Goal: Task Accomplishment & Management: Use online tool/utility

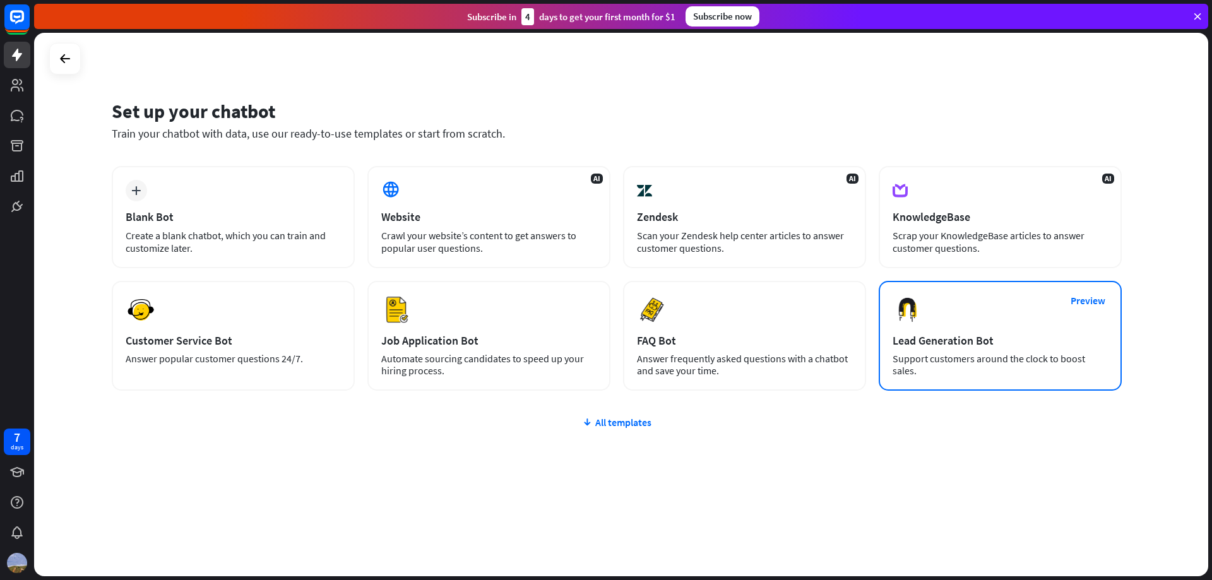
click at [936, 333] on div "Preview Lead Generation Bot Support customers around the clock to boost sales." at bounding box center [999, 336] width 243 height 110
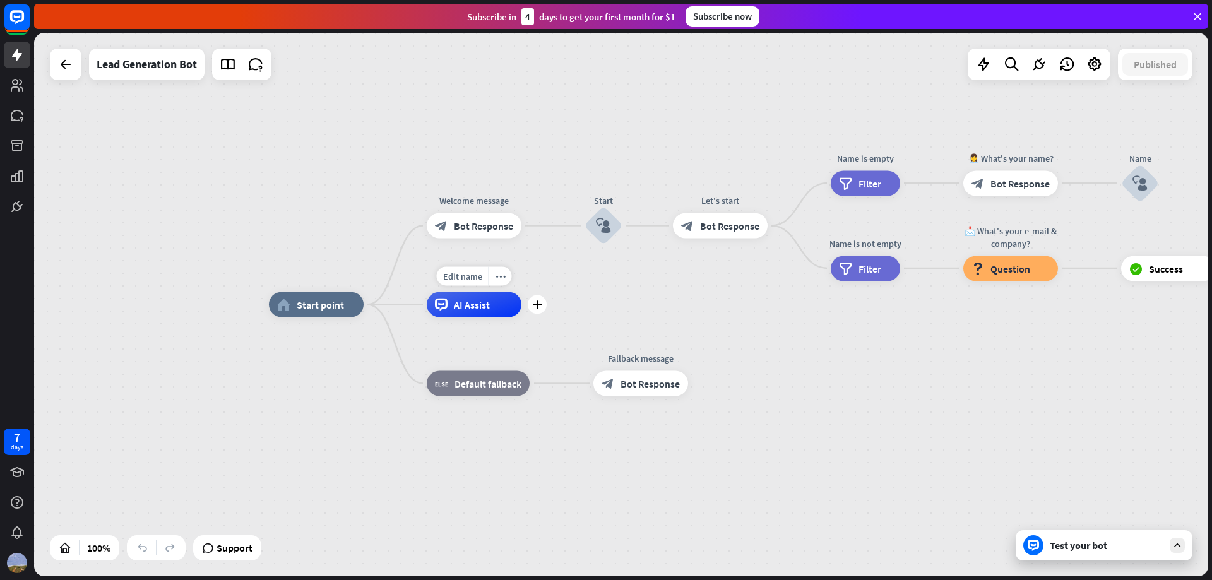
click at [500, 315] on div "AI Assist" at bounding box center [474, 304] width 95 height 25
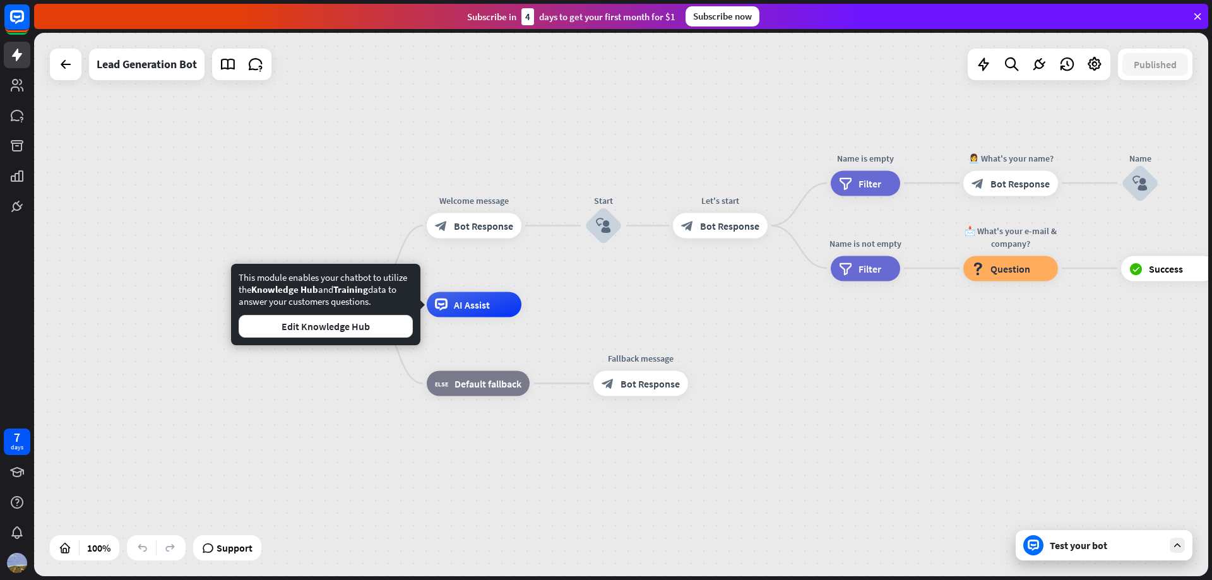
drag, startPoint x: 415, startPoint y: 281, endPoint x: 434, endPoint y: 275, distance: 20.0
click at [434, 275] on body "7 days close Product Help First steps Get started with ChatBot Help Center Foll…" at bounding box center [606, 290] width 1212 height 580
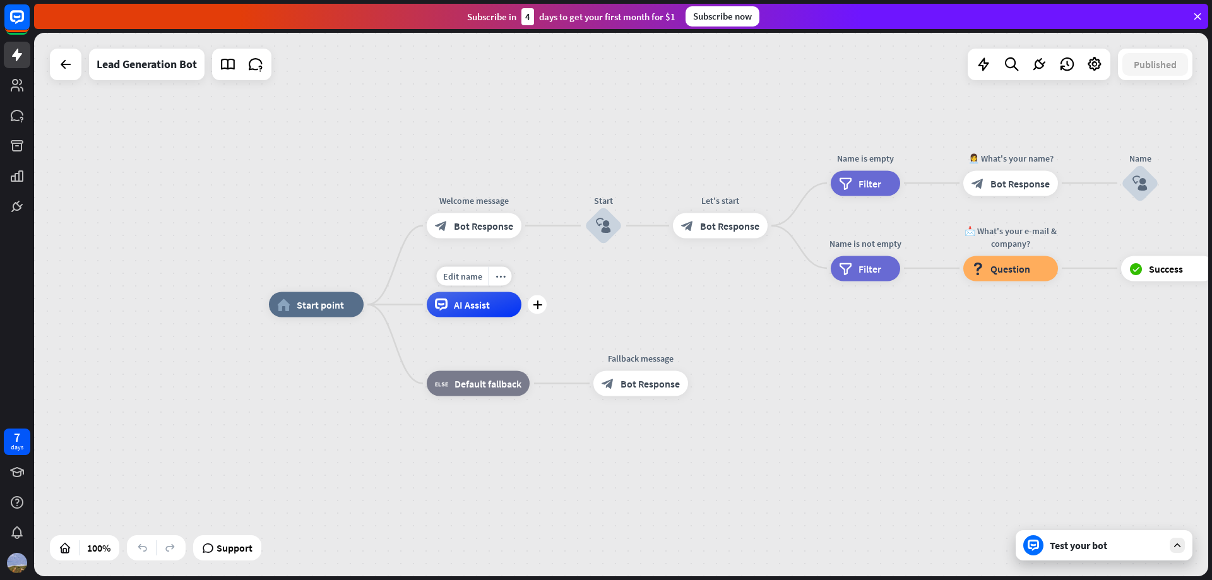
click at [434, 292] on div "Edit name more_horiz plus AI Assist" at bounding box center [474, 304] width 95 height 25
click at [326, 307] on span "Start point" at bounding box center [320, 304] width 47 height 13
click at [380, 305] on icon "plus" at bounding box center [379, 304] width 9 height 9
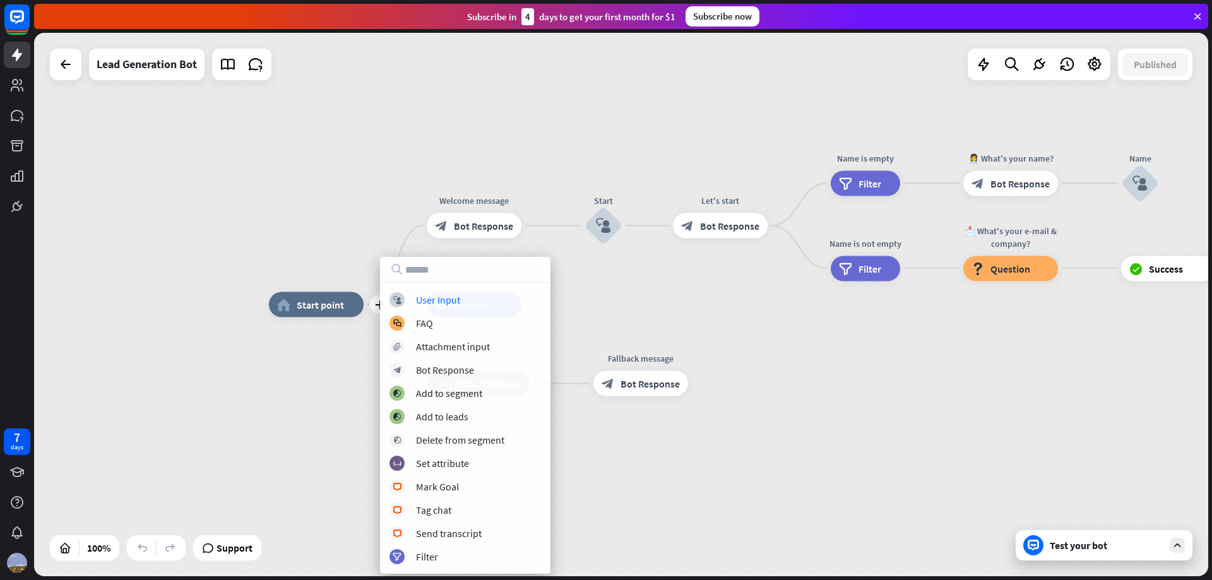
click at [328, 391] on div "plus home_2 Start point Welcome message block_bot_response Bot Response Start b…" at bounding box center [856, 576] width 1174 height 543
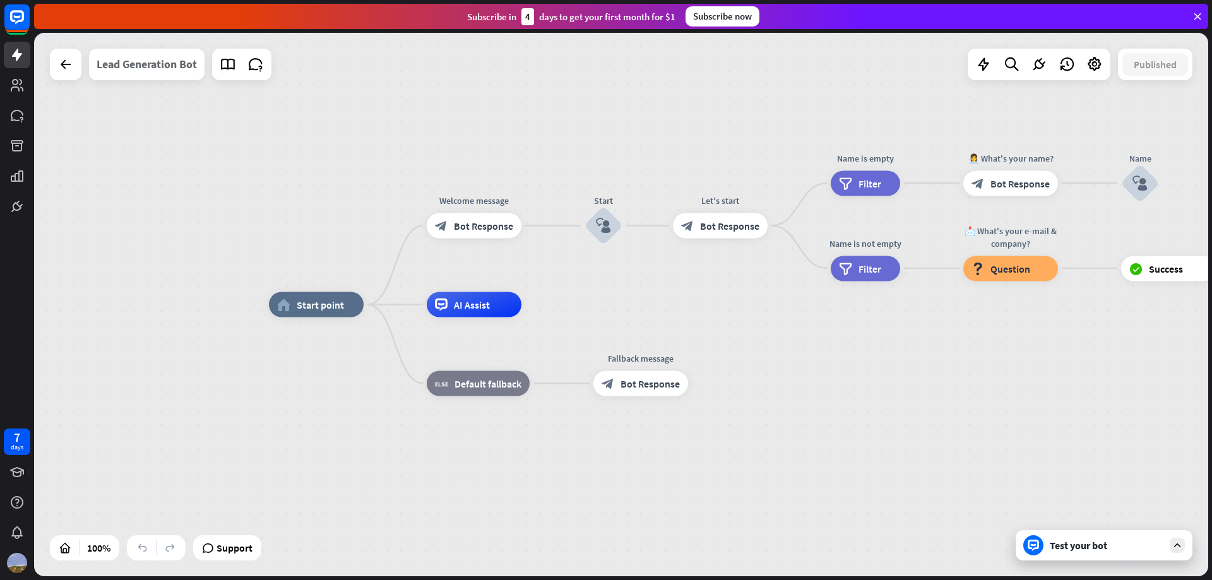
click at [148, 66] on div "Lead Generation Bot" at bounding box center [147, 65] width 100 height 32
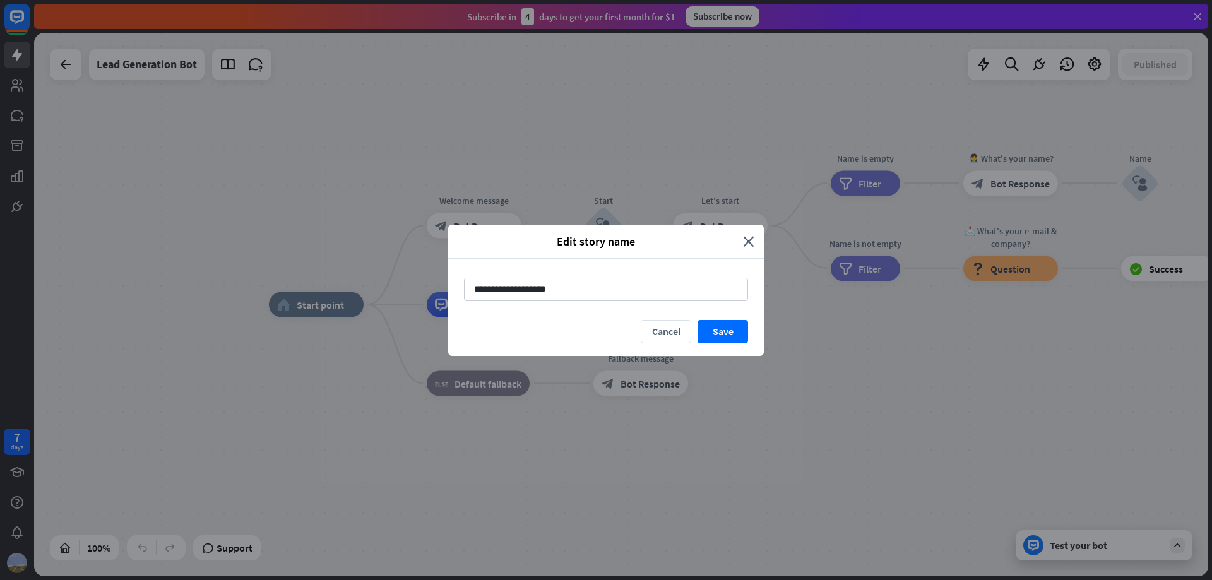
drag, startPoint x: 574, startPoint y: 288, endPoint x: 433, endPoint y: 275, distance: 141.3
click at [432, 277] on div "**********" at bounding box center [606, 290] width 1212 height 580
type input "**********"
click at [723, 330] on button "Save" at bounding box center [722, 331] width 50 height 23
